Goal: Task Accomplishment & Management: Use online tool/utility

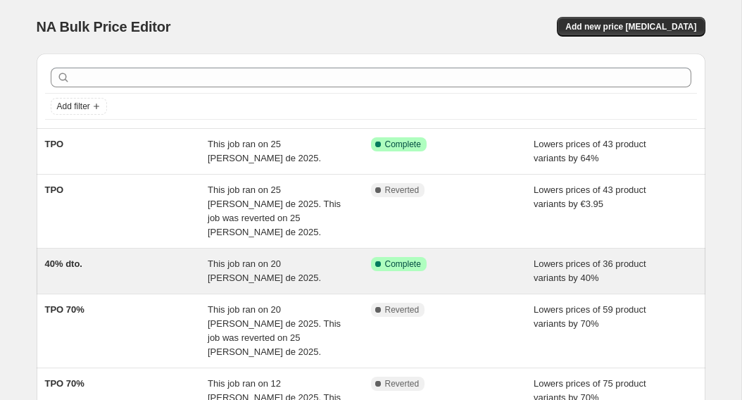
click at [91, 257] on div "40% dto." at bounding box center [126, 271] width 163 height 28
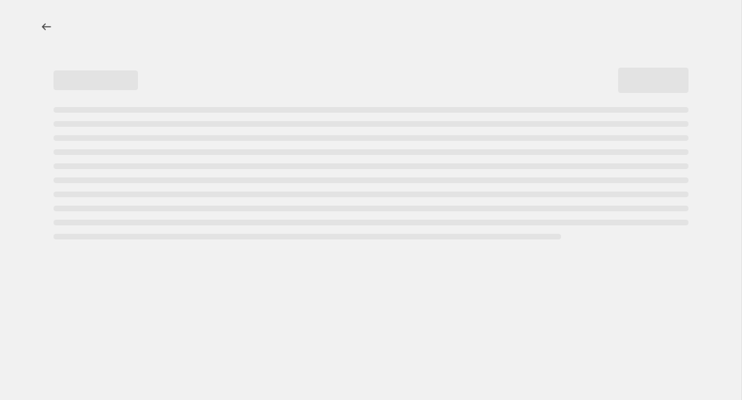
select select "percentage"
select select "collection"
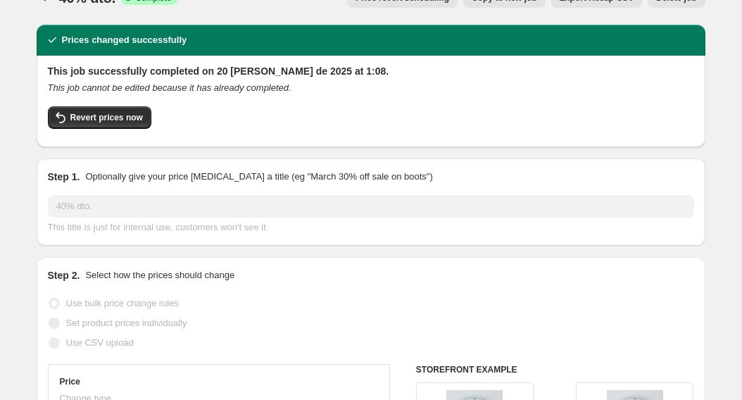
scroll to position [24, 0]
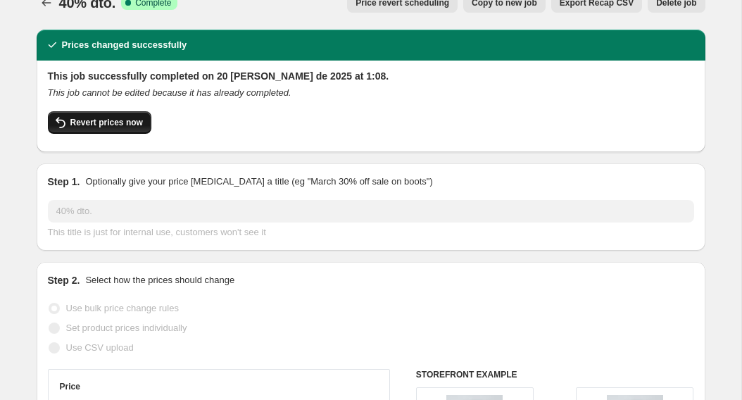
click at [110, 127] on span "Revert prices now" at bounding box center [106, 122] width 72 height 11
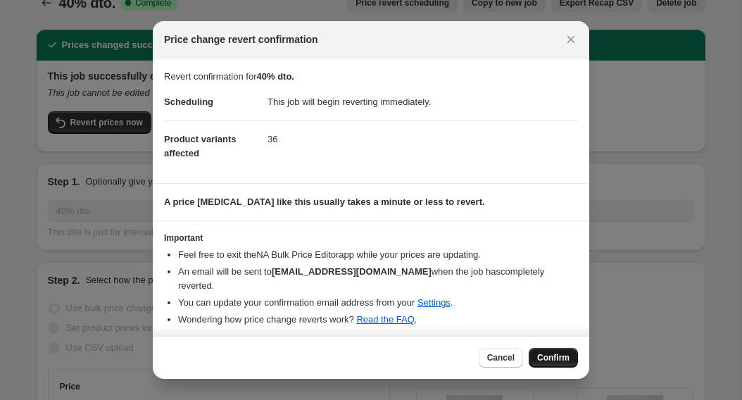
click at [551, 355] on span "Confirm" at bounding box center [553, 357] width 32 height 11
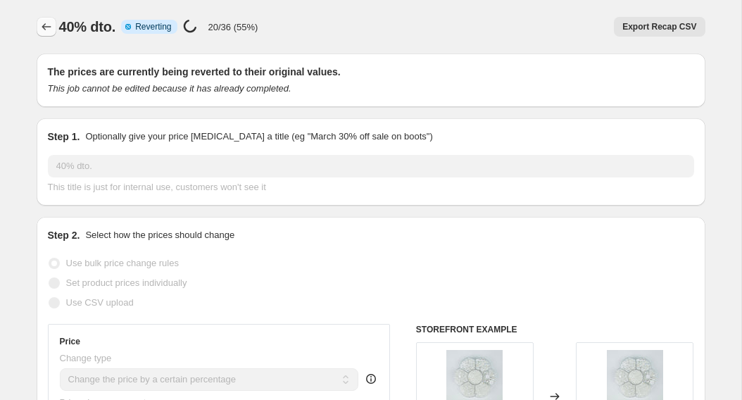
click at [42, 21] on icon "Price change jobs" at bounding box center [46, 27] width 14 height 14
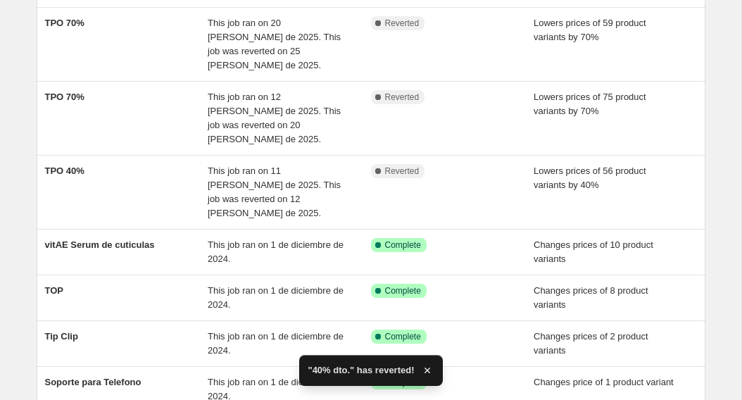
scroll to position [318, 0]
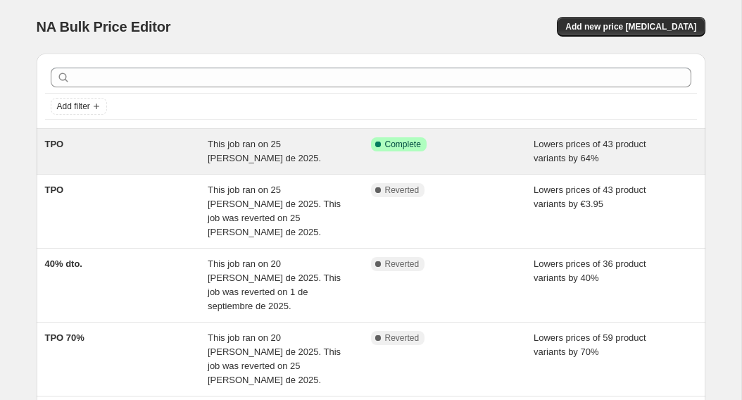
click at [250, 158] on div "This job ran on 25 de agosto de 2025." at bounding box center [289, 151] width 163 height 28
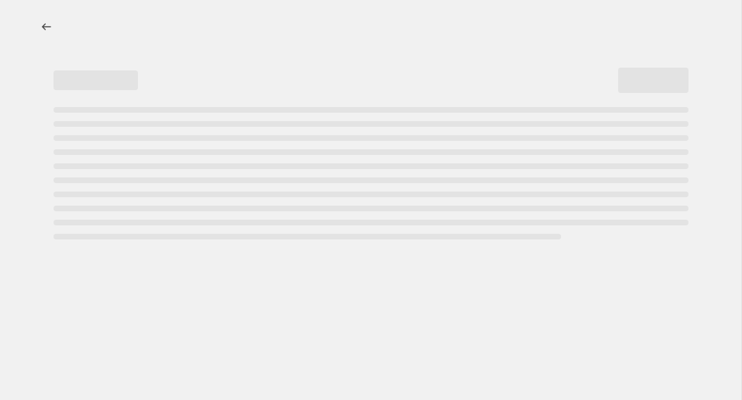
select select "percentage"
select select "collection"
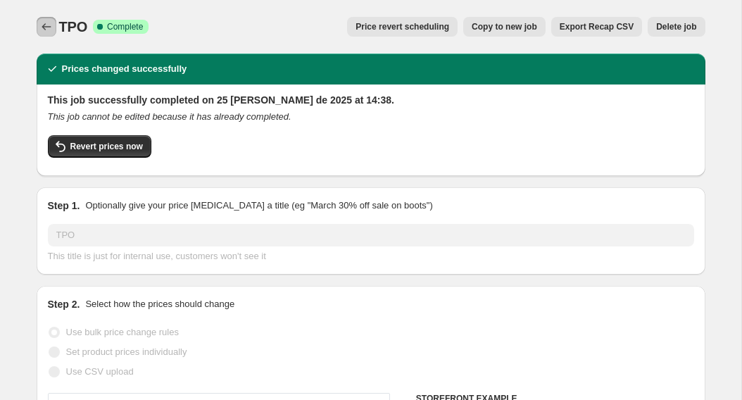
click at [50, 21] on icon "Price change jobs" at bounding box center [46, 27] width 14 height 14
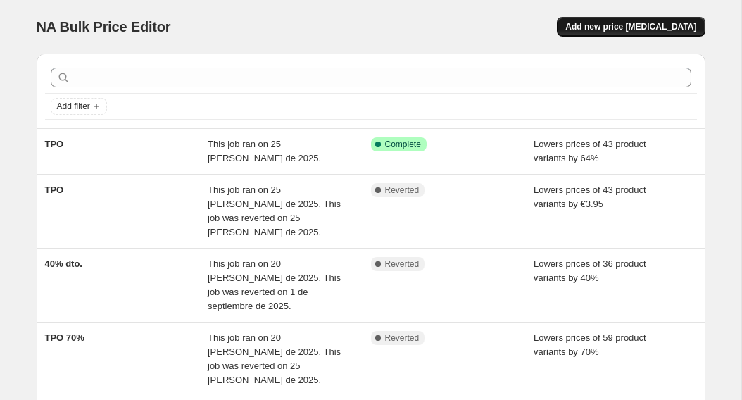
click at [672, 34] on button "Add new price change job" at bounding box center [630, 27] width 148 height 20
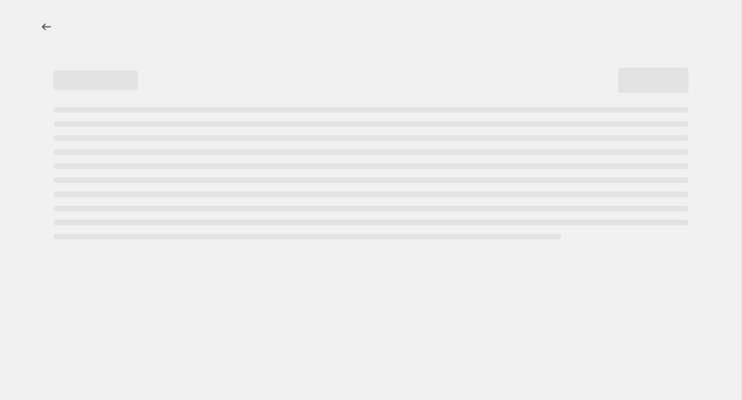
select select "percentage"
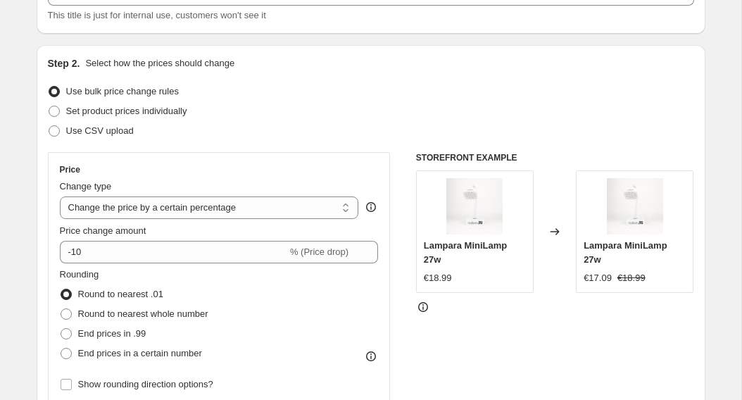
scroll to position [112, 0]
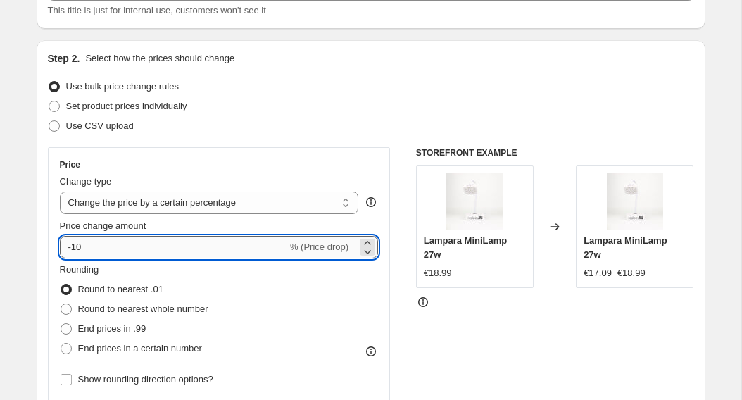
click at [138, 246] on input "-10" at bounding box center [173, 247] width 227 height 23
type input "-1"
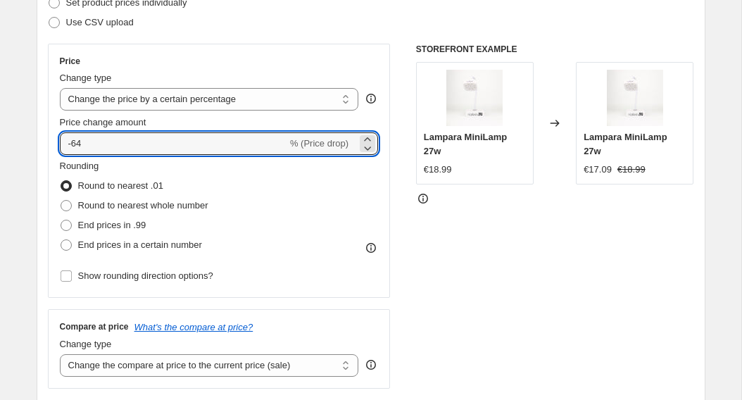
scroll to position [217, 0]
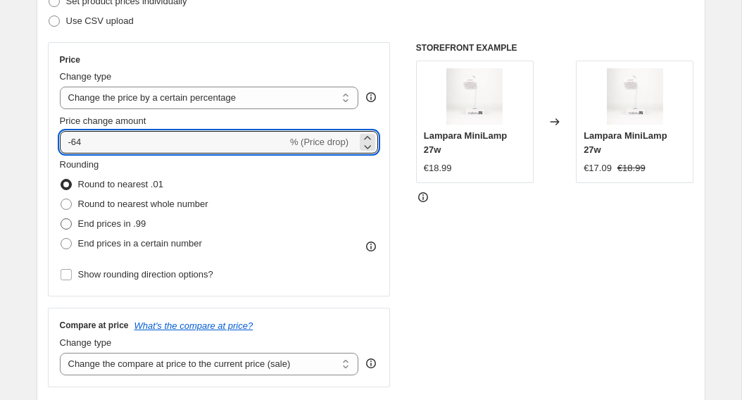
type input "-64"
click at [112, 228] on span "End prices in .99" at bounding box center [112, 223] width 68 height 11
click at [61, 219] on input "End prices in .99" at bounding box center [61, 218] width 1 height 1
radio input "true"
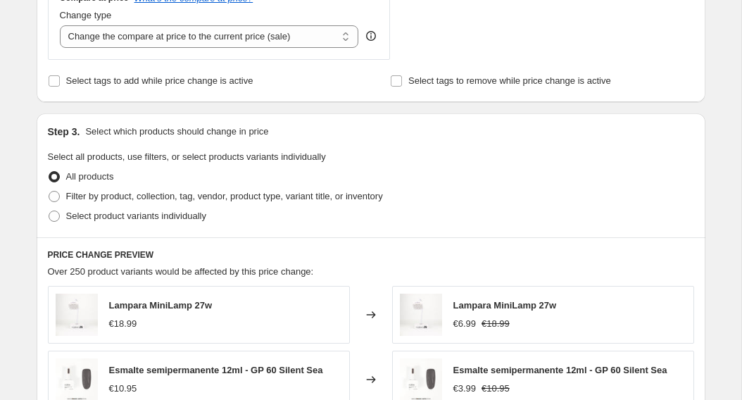
scroll to position [547, 0]
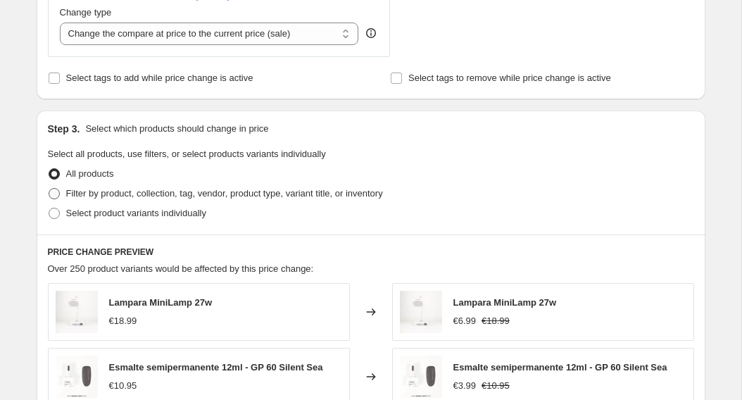
click at [141, 192] on span "Filter by product, collection, tag, vendor, product type, variant title, or inv…" at bounding box center [224, 193] width 317 height 11
click at [49, 189] on input "Filter by product, collection, tag, vendor, product type, variant title, or inv…" at bounding box center [49, 188] width 1 height 1
radio input "true"
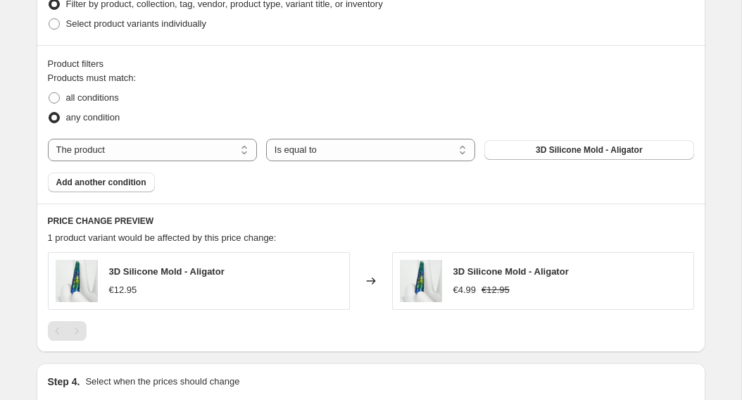
scroll to position [737, 0]
click at [234, 155] on select "The product The product's collection The product's vendor The product's type Th…" at bounding box center [152, 149] width 209 height 23
select select "collection"
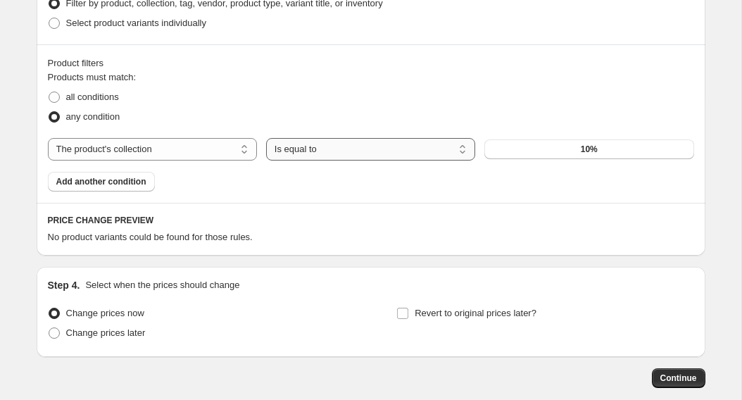
click at [355, 147] on select "Is equal to Is not equal to" at bounding box center [370, 149] width 209 height 23
click at [504, 152] on button "10%" at bounding box center [588, 149] width 209 height 20
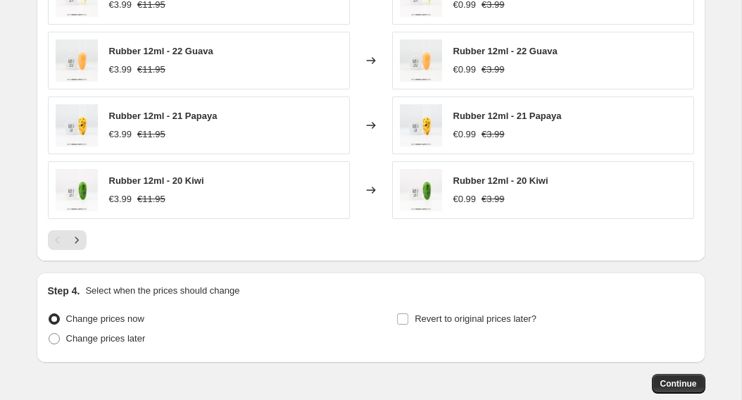
scroll to position [1085, 0]
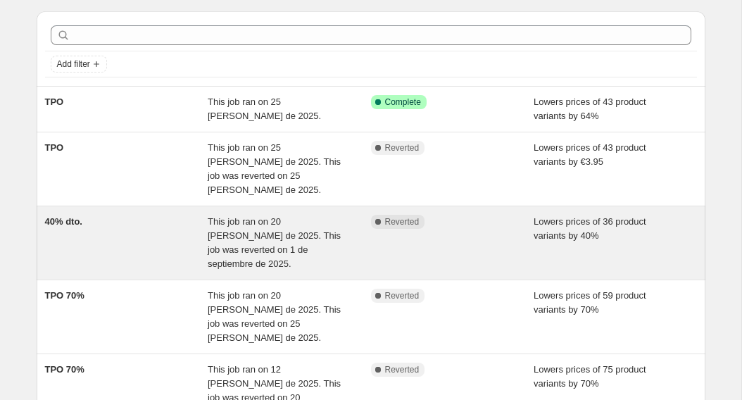
scroll to position [32, 0]
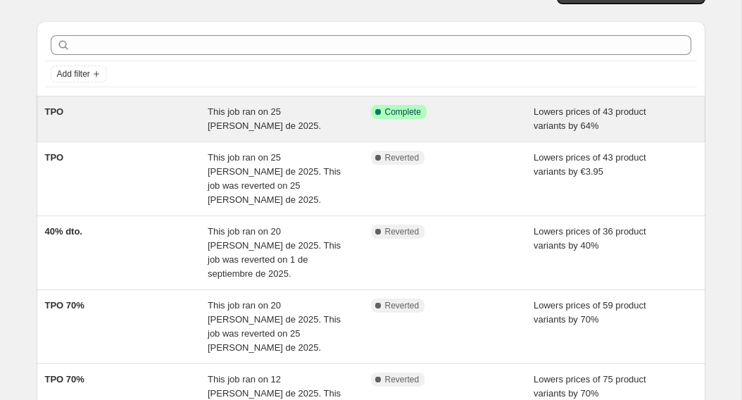
click at [238, 117] on div "This job ran on 25 de agosto de 2025." at bounding box center [289, 119] width 163 height 28
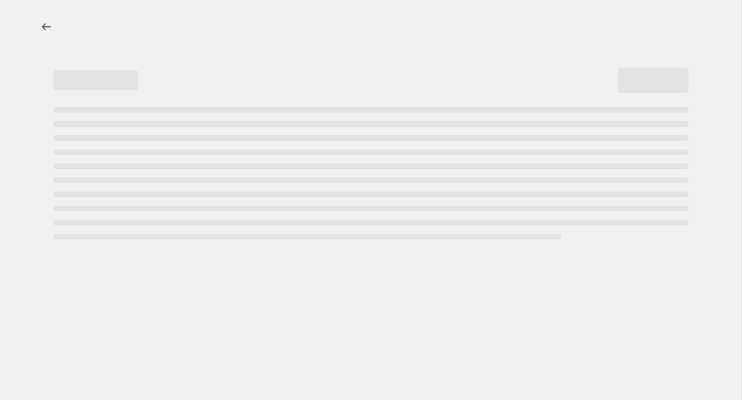
select select "percentage"
select select "collection"
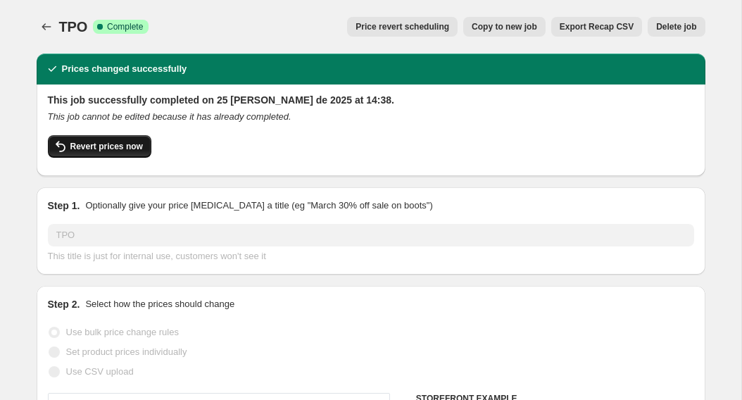
click at [113, 151] on span "Revert prices now" at bounding box center [106, 146] width 72 height 11
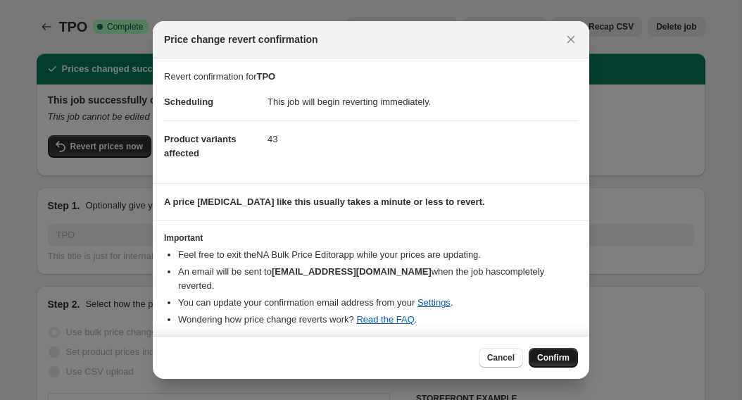
click at [557, 356] on span "Confirm" at bounding box center [553, 357] width 32 height 11
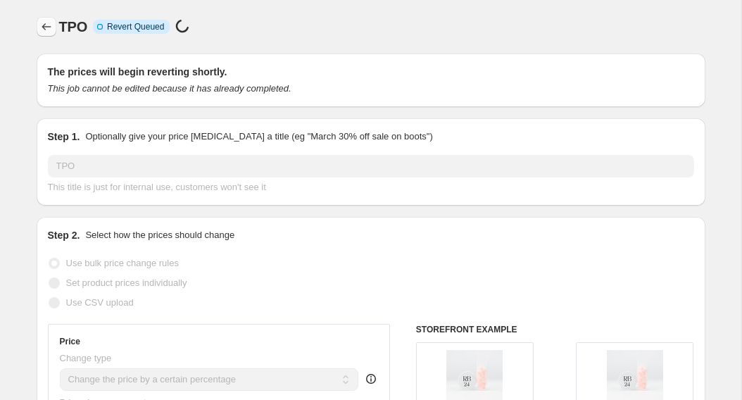
click at [48, 30] on icon "Price change jobs" at bounding box center [46, 27] width 14 height 14
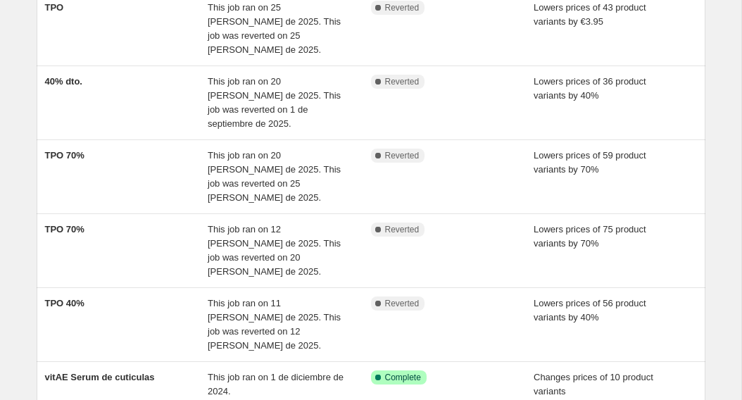
scroll to position [409, 0]
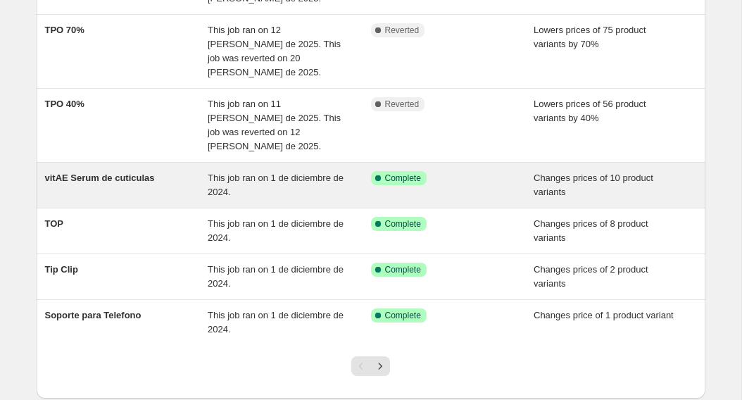
click at [162, 171] on div "vitAE Serum de cuticulas" at bounding box center [126, 185] width 163 height 28
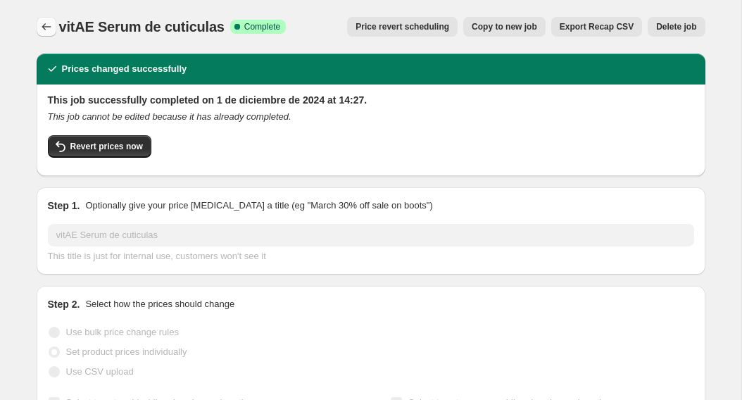
click at [49, 25] on icon "Price change jobs" at bounding box center [46, 27] width 14 height 14
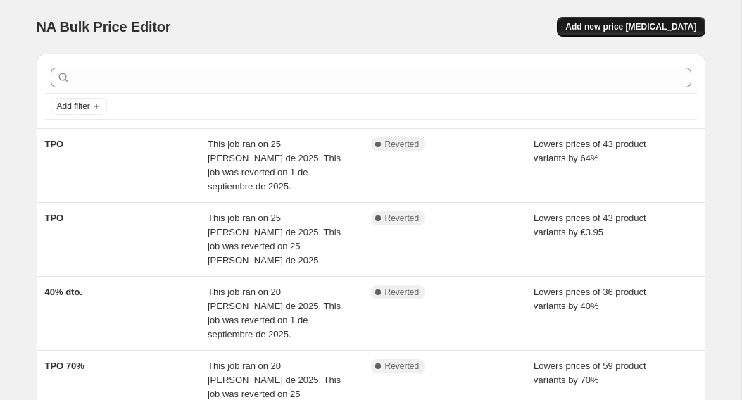
click at [598, 22] on span "Add new price change job" at bounding box center [630, 26] width 131 height 11
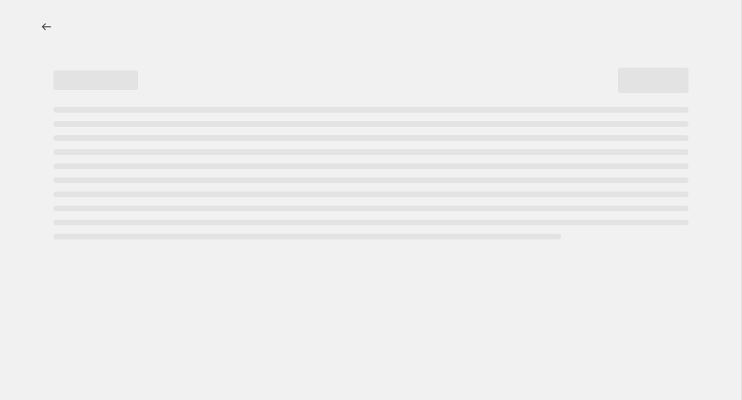
select select "percentage"
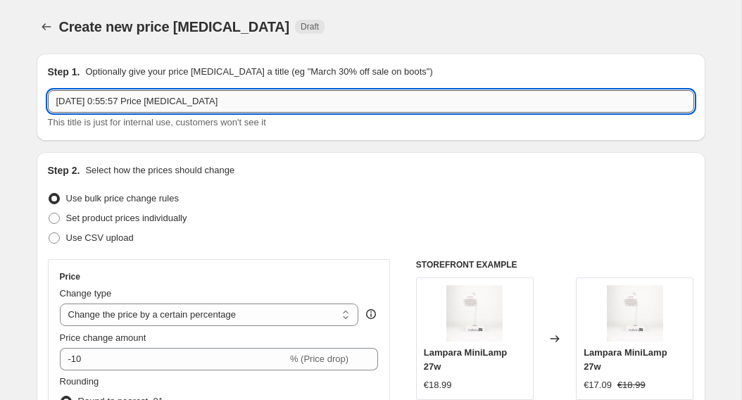
click at [285, 96] on input "1 sept 2025, 0:55:57 Price change job" at bounding box center [371, 101] width 646 height 23
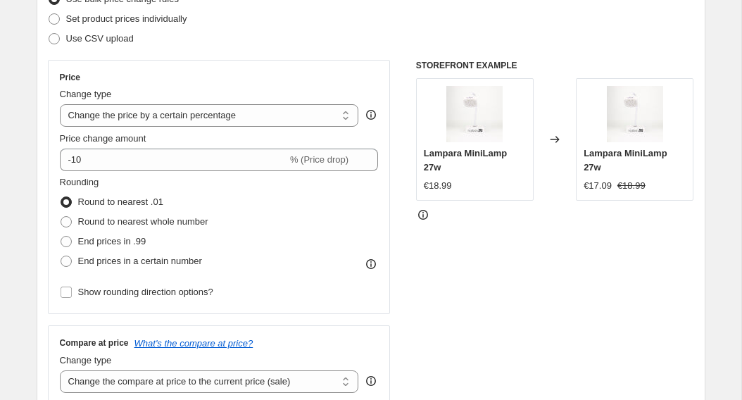
scroll to position [206, 0]
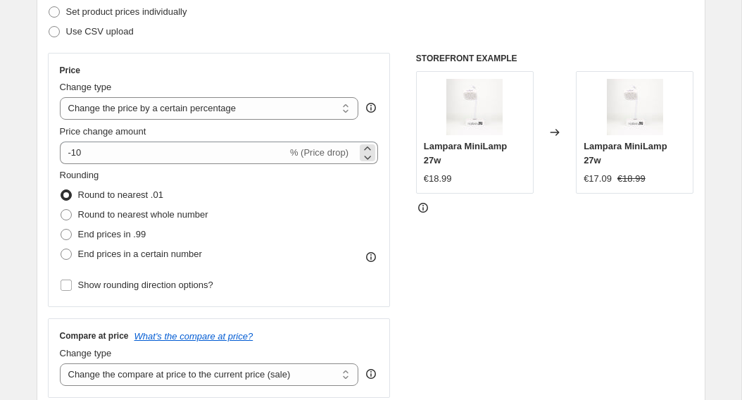
type input "TPO 70%"
click at [303, 157] on span "% (Price drop)" at bounding box center [319, 152] width 58 height 11
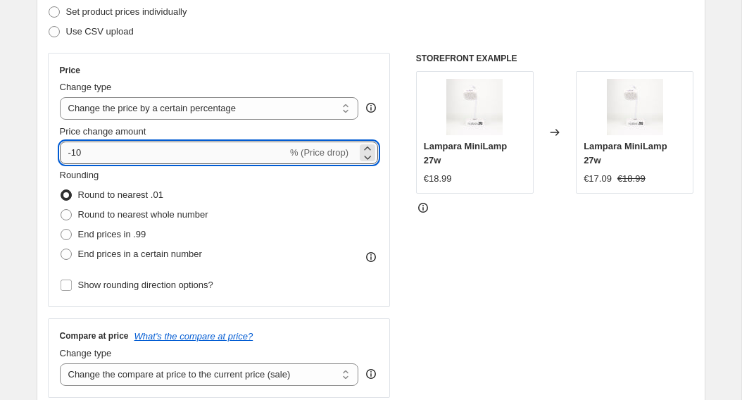
click at [279, 145] on input "-10" at bounding box center [173, 152] width 227 height 23
type input "-1"
type input "-64"
click at [102, 240] on span "End prices in .99" at bounding box center [112, 234] width 68 height 14
click at [61, 229] on input "End prices in .99" at bounding box center [61, 229] width 1 height 1
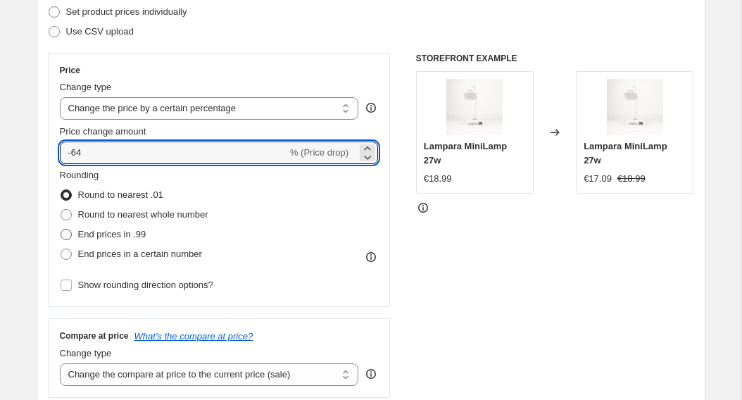
radio input "true"
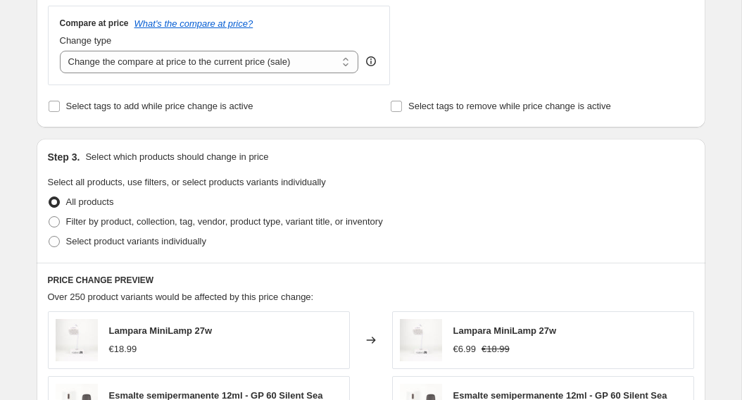
scroll to position [523, 0]
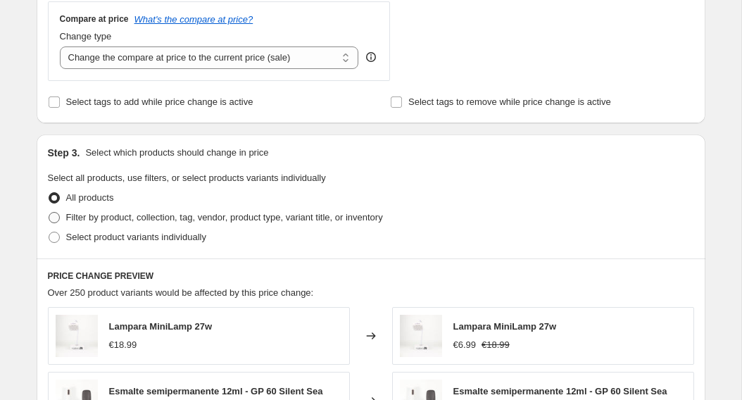
click at [102, 218] on span "Filter by product, collection, tag, vendor, product type, variant title, or inv…" at bounding box center [224, 217] width 317 height 11
click at [49, 212] on input "Filter by product, collection, tag, vendor, product type, variant title, or inv…" at bounding box center [49, 212] width 1 height 1
radio input "true"
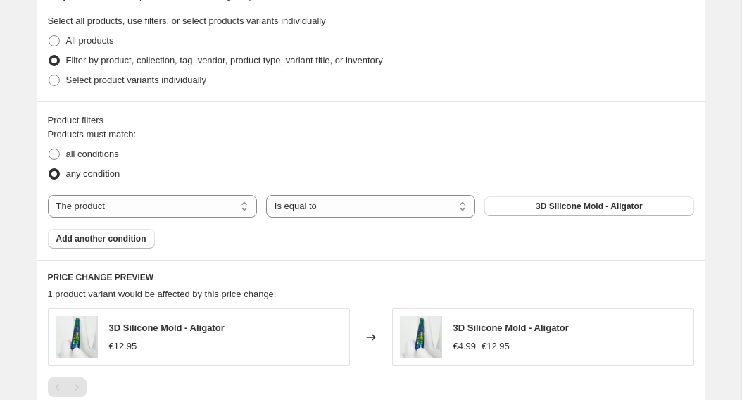
scroll to position [685, 0]
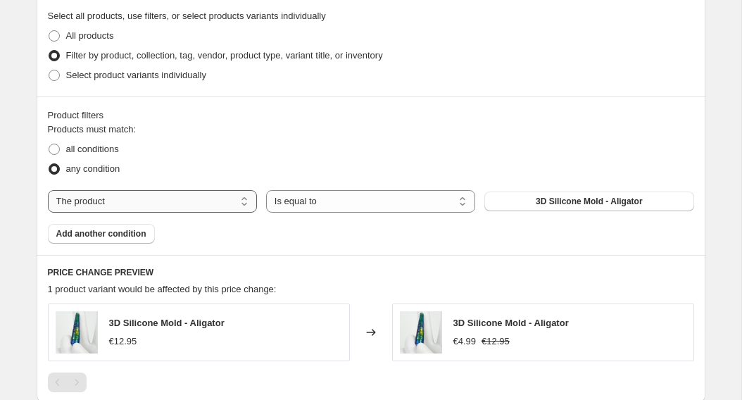
click at [119, 198] on select "The product The product's collection The product's vendor The product's type Th…" at bounding box center [152, 201] width 209 height 23
select select "collection"
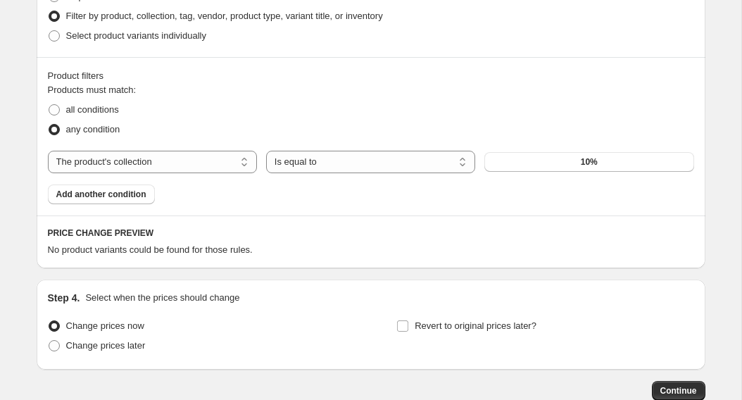
scroll to position [727, 0]
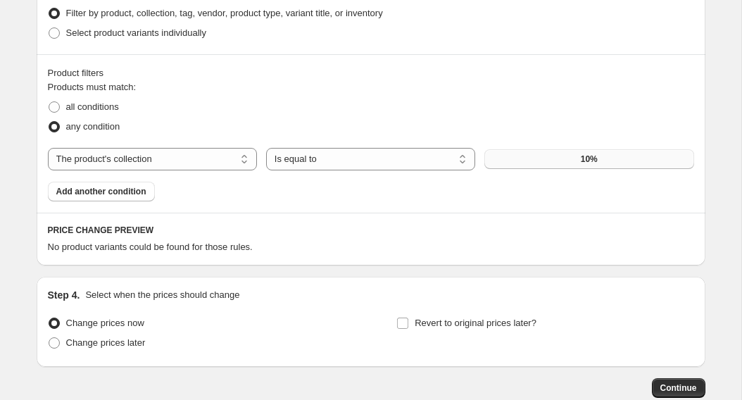
click at [502, 152] on button "10%" at bounding box center [588, 159] width 209 height 20
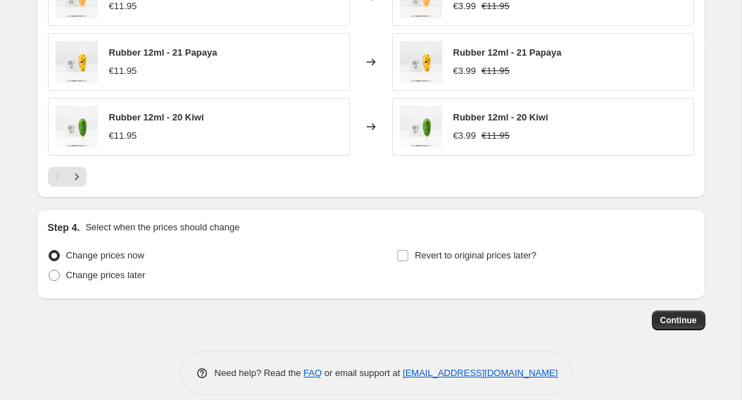
scroll to position [1165, 0]
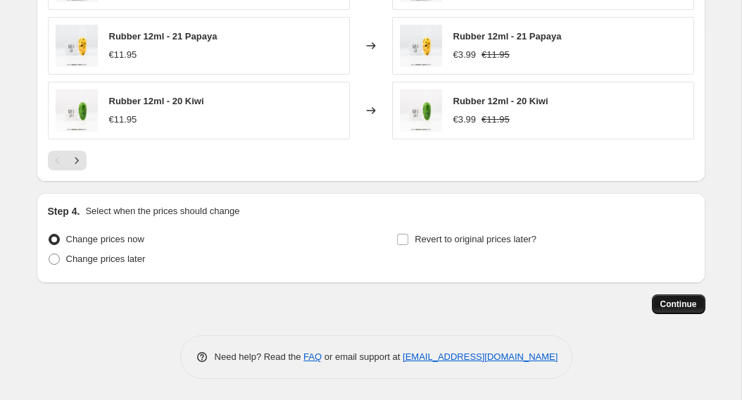
click at [669, 307] on span "Continue" at bounding box center [678, 303] width 37 height 11
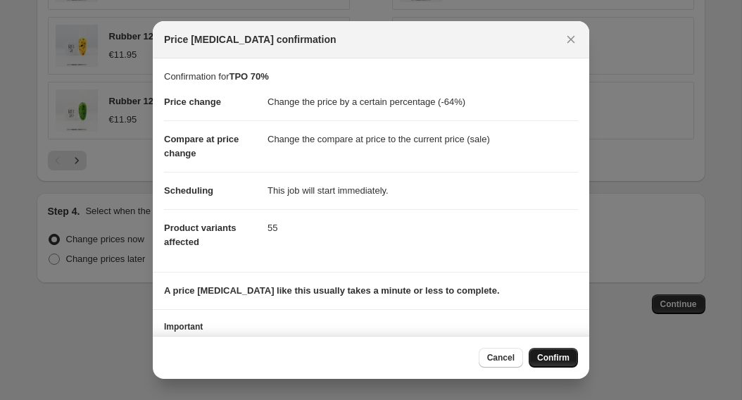
click at [537, 364] on button "Confirm" at bounding box center [552, 358] width 49 height 20
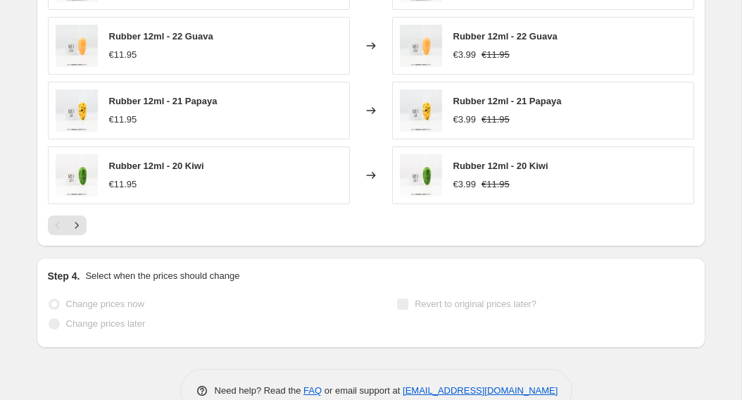
scroll to position [1202, 0]
select select "percentage"
select select "collection"
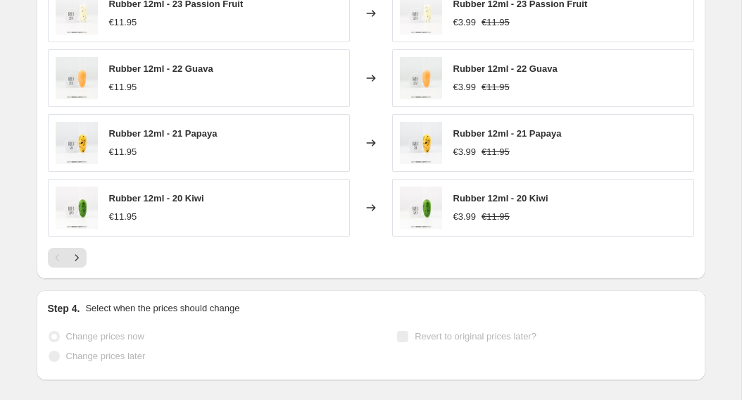
scroll to position [0, 0]
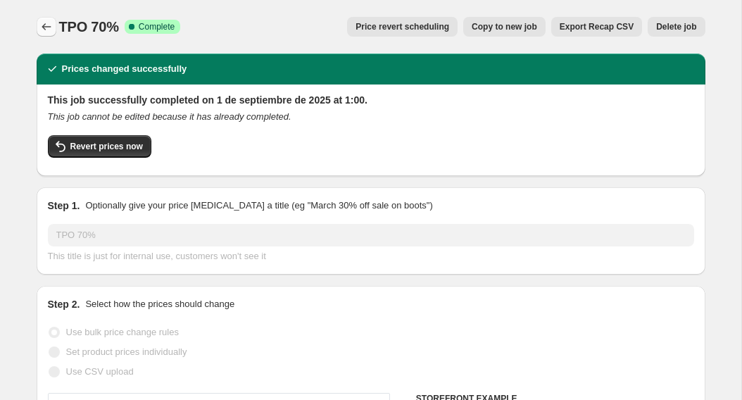
click at [43, 34] on button "Price change jobs" at bounding box center [47, 27] width 20 height 20
